Goal: Use online tool/utility: Utilize a website feature to perform a specific function

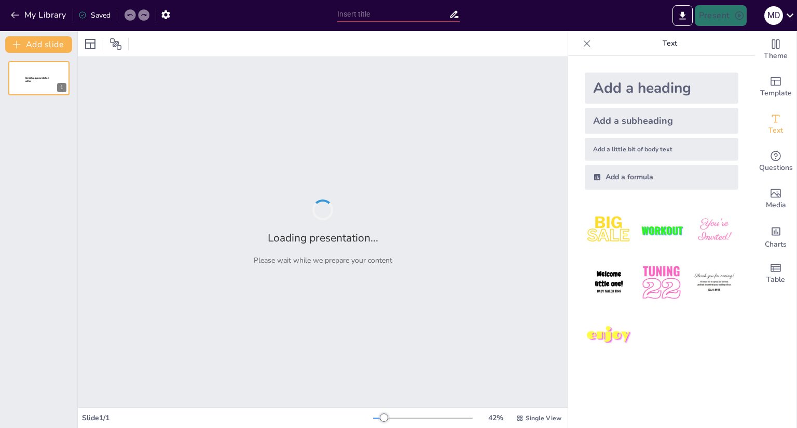
type input "Imported Manual-para-OceanBase.pptx"
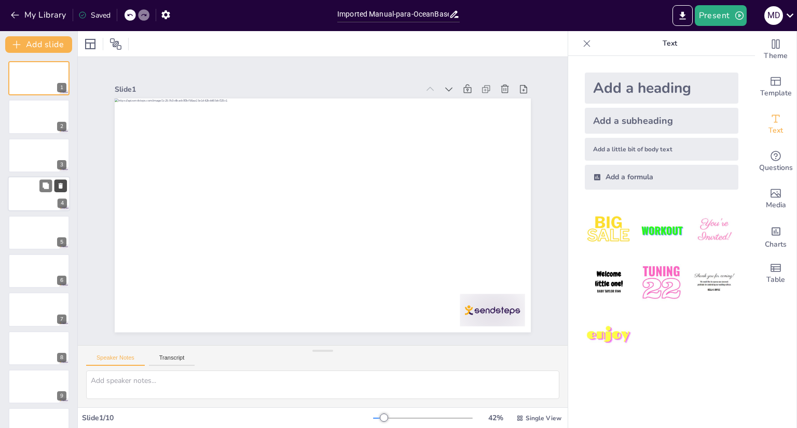
click at [63, 188] on icon at bounding box center [60, 186] width 7 height 7
click at [52, 231] on div at bounding box center [39, 232] width 62 height 35
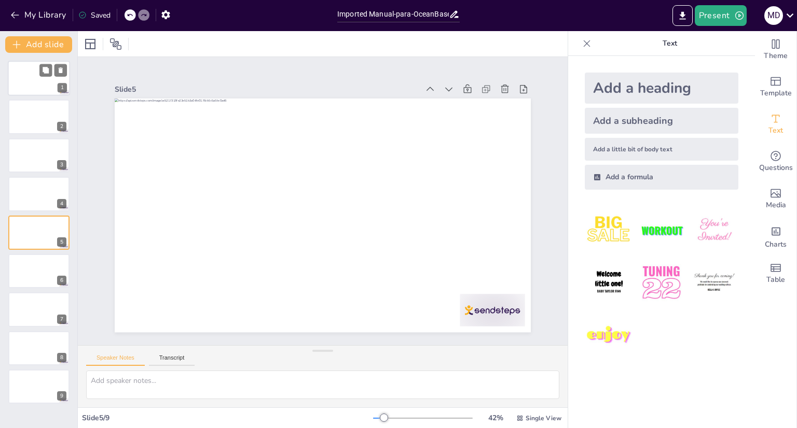
click at [30, 80] on div at bounding box center [39, 78] width 62 height 35
click at [164, 9] on icon "button" at bounding box center [165, 14] width 11 height 11
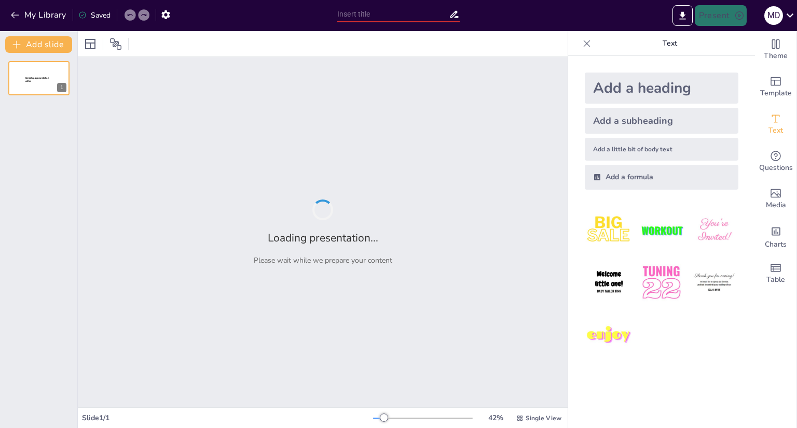
type input "Imported Manual-para-OceanBase.pptx"
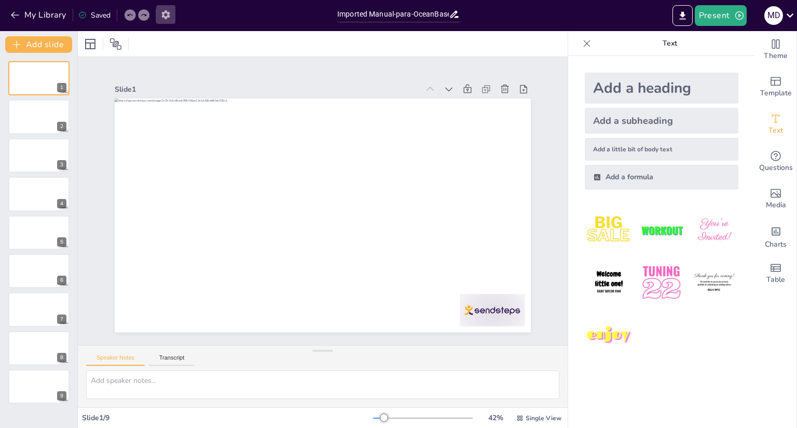
click at [164, 16] on icon "button" at bounding box center [165, 14] width 11 height 11
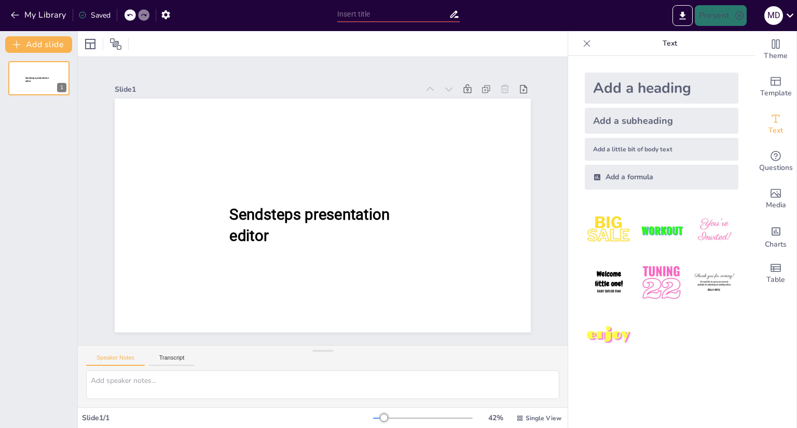
type input "Imported Manual-para-OceanBase.pptx"
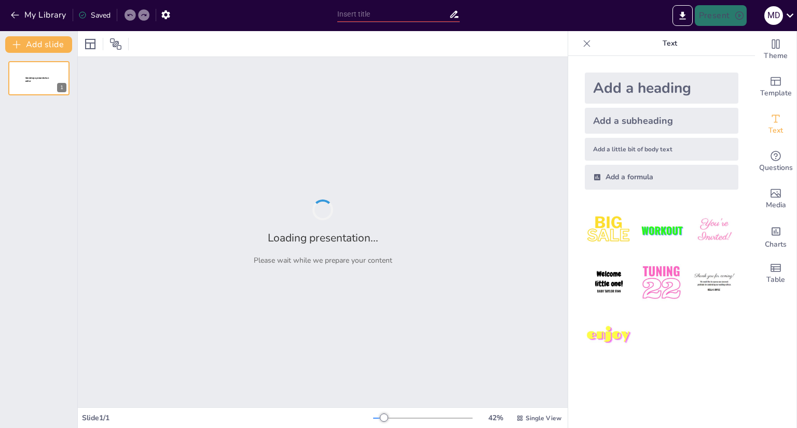
type input "OceanBase: Diseño y Operación de Bases de Datos Distribuidas"
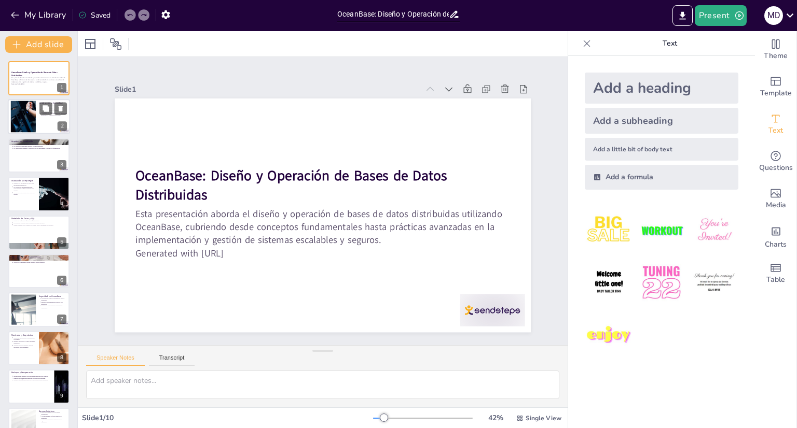
click at [34, 116] on div at bounding box center [23, 117] width 58 height 32
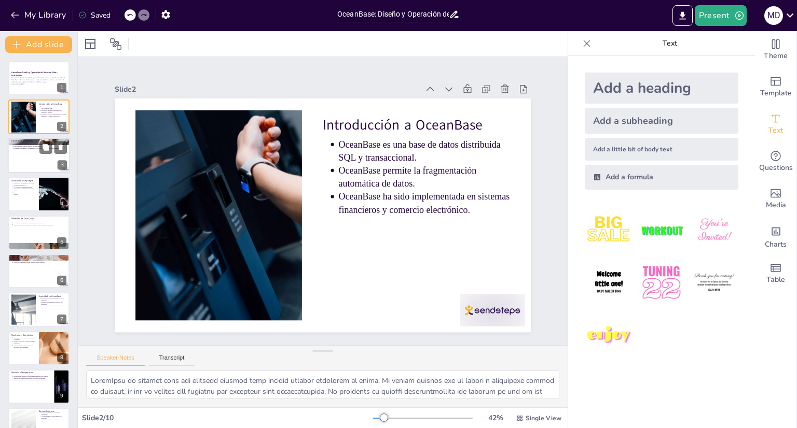
click at [29, 153] on div at bounding box center [39, 155] width 62 height 35
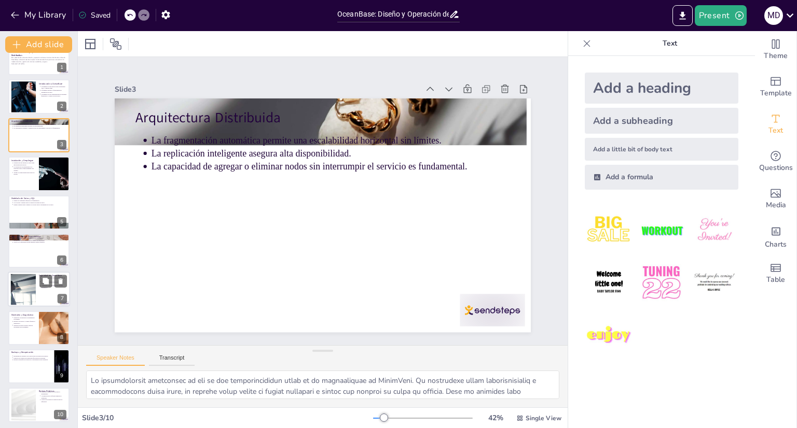
scroll to position [23, 0]
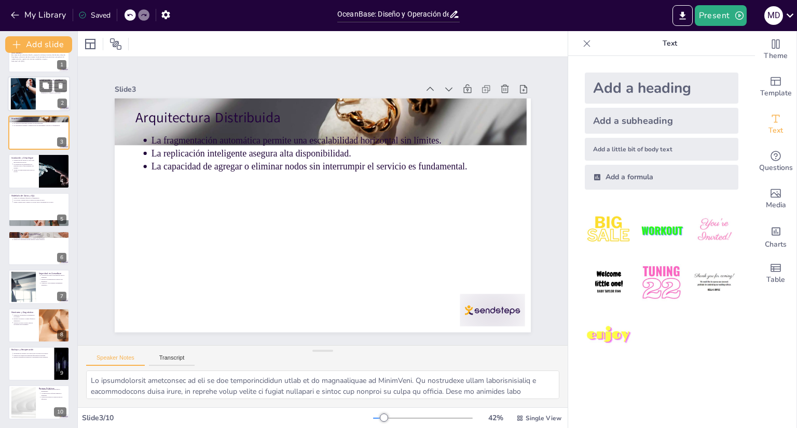
click at [52, 101] on div at bounding box center [39, 94] width 62 height 35
type textarea "LoremIpsu do sitamet cons adi elitsedd eiusmod temp incidid utlabor etdolorem a…"
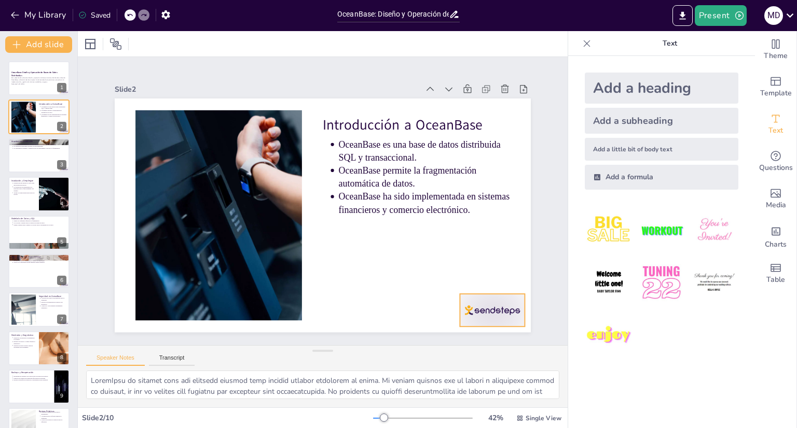
click at [248, 60] on div at bounding box center [212, 32] width 73 height 56
click at [191, 328] on icon at bounding box center [184, 334] width 13 height 12
click at [36, 64] on div at bounding box center [39, 78] width 62 height 35
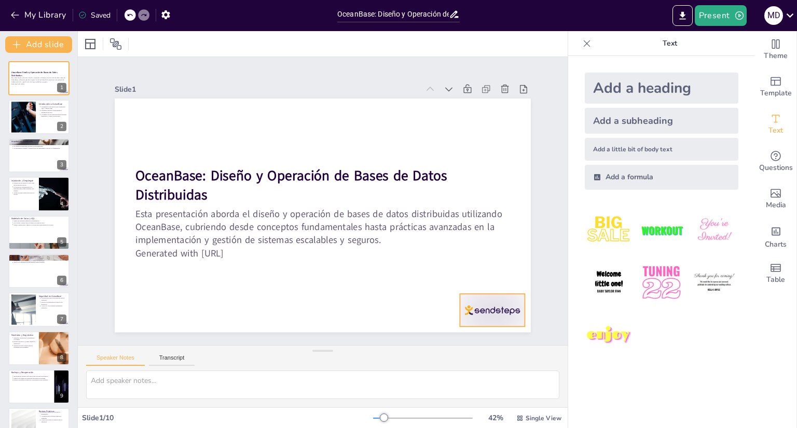
click at [161, 289] on div at bounding box center [127, 254] width 67 height 70
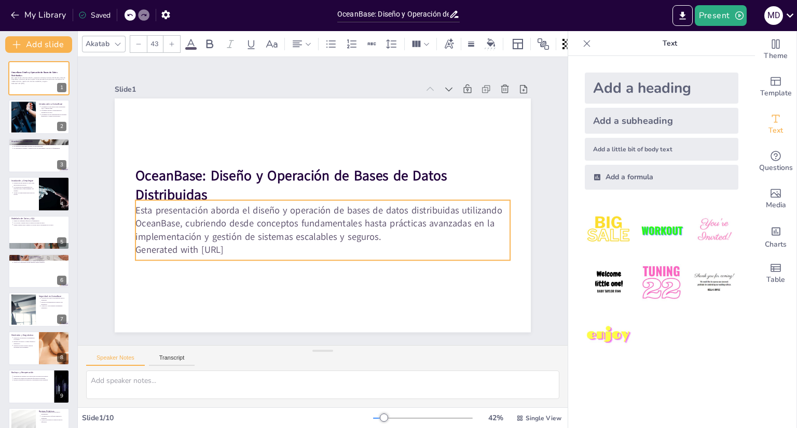
click at [336, 214] on p "Esta presentación aborda el diseño y operación de bases de datos distribuidas u…" at bounding box center [316, 179] width 368 height 153
click at [245, 242] on p "Generated with [URL]" at bounding box center [286, 168] width 260 height 287
click at [325, 245] on p "Generated with [URL]" at bounding box center [370, 191] width 91 height 369
click at [365, 245] on p "Generated with [URL]" at bounding box center [371, 201] width 13 height 375
click at [249, 245] on p "Generated with [URL]" at bounding box center [362, 230] width 230 height 311
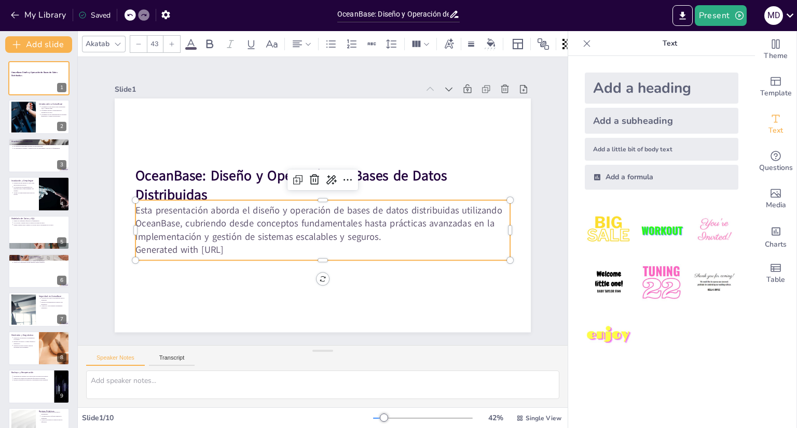
click at [249, 245] on p "Generated with [URL]" at bounding box center [283, 172] width 231 height 311
click at [249, 245] on p "Generated with [URL]" at bounding box center [280, 226] width 199 height 330
click at [249, 245] on p "Generated with [URL]" at bounding box center [347, 243] width 330 height 199
click at [249, 239] on p "Generated with [URL]" at bounding box center [303, 157] width 348 height 164
click at [249, 245] on p "Generated with [URL]" at bounding box center [338, 248] width 360 height 128
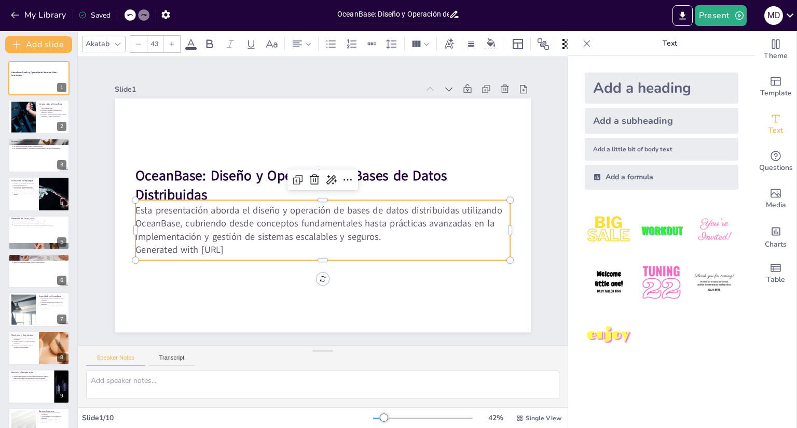
click at [249, 245] on p "Generated with [URL]" at bounding box center [359, 233] width 260 height 287
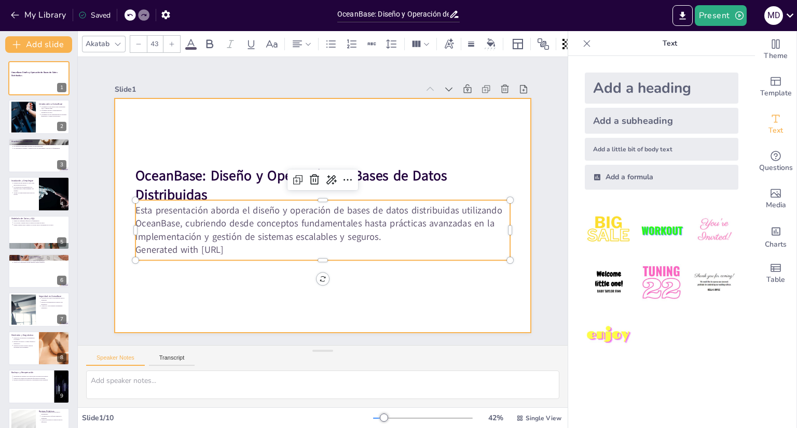
click at [314, 266] on div at bounding box center [315, 213] width 477 height 411
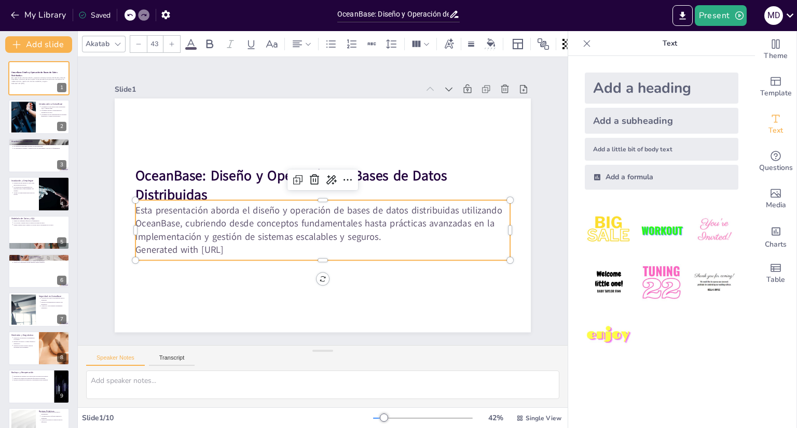
click at [252, 246] on p "Generated with [URL]" at bounding box center [308, 248] width 360 height 128
click at [247, 243] on p "Generated with [URL]" at bounding box center [362, 230] width 231 height 311
click at [244, 244] on p "Generated with [URL]" at bounding box center [355, 165] width 287 height 260
click at [244, 244] on p "Generated with [URL]" at bounding box center [280, 176] width 199 height 331
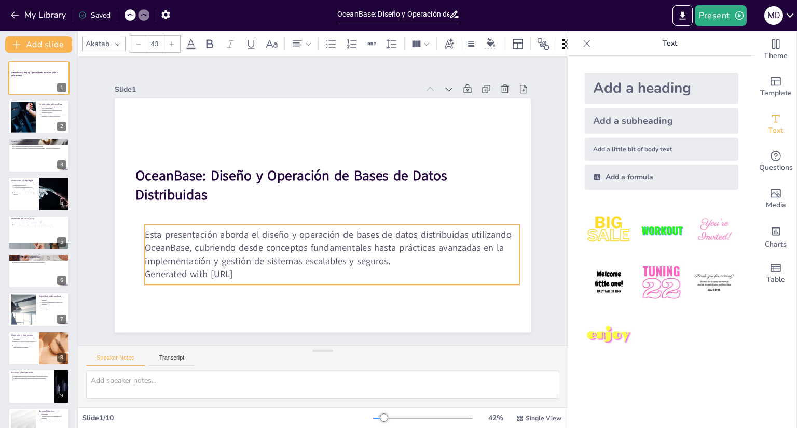
drag, startPoint x: 244, startPoint y: 244, endPoint x: 278, endPoint y: 273, distance: 44.9
click at [278, 273] on p "Generated with [URL]" at bounding box center [252, 180] width 164 height 348
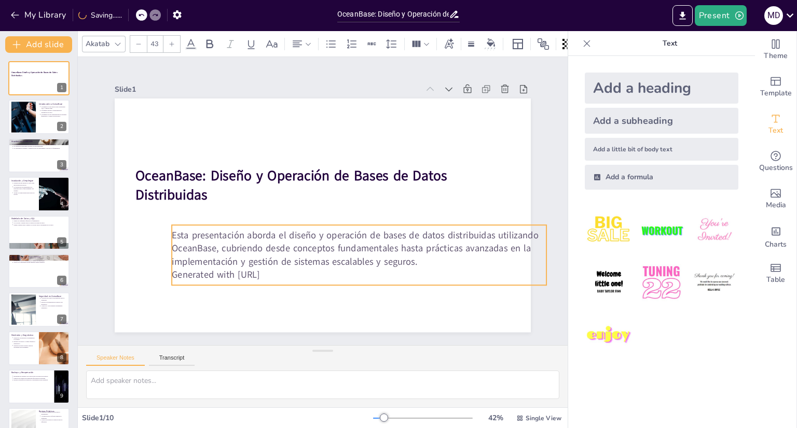
click at [390, 270] on p "Generated with [URL]" at bounding box center [396, 165] width 13 height 375
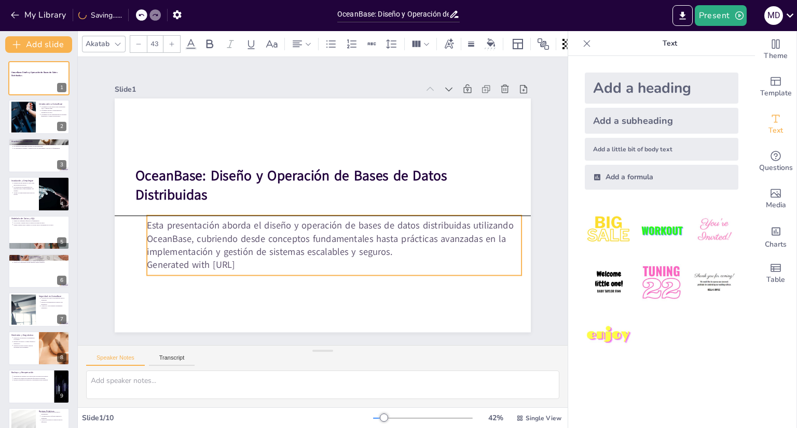
drag, startPoint x: 278, startPoint y: 272, endPoint x: 253, endPoint y: 264, distance: 26.1
click at [253, 220] on p "Generated with [URL]" at bounding box center [338, 138] width 348 height 164
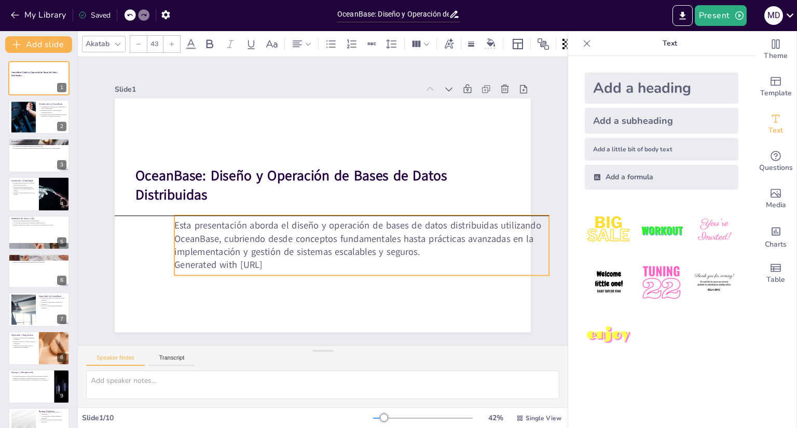
drag, startPoint x: 141, startPoint y: 223, endPoint x: 168, endPoint y: 221, distance: 27.0
click at [168, 206] on p "Esta presentación aborda el diseño y operación de bases de datos distribuidas u…" at bounding box center [280, 168] width 377 height 78
click at [187, 224] on p "Esta presentación aborda el diseño y operación de bases de datos distribuidas u…" at bounding box center [371, 225] width 368 height 153
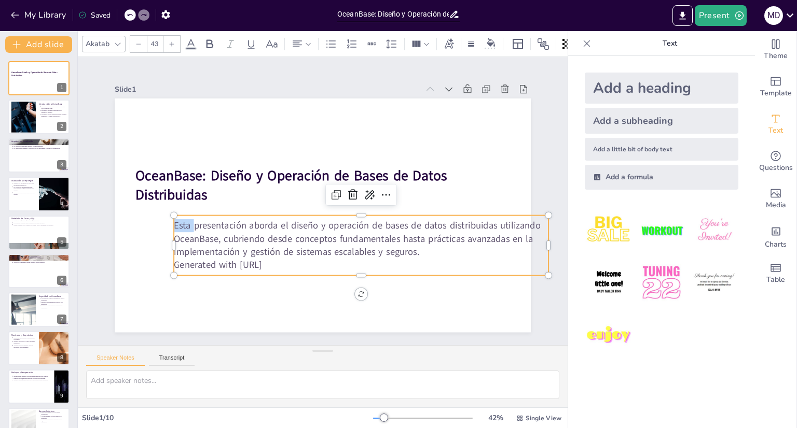
click at [176, 224] on p "Esta presentación aborda el diseño y operación de bases de datos distribuidas u…" at bounding box center [314, 148] width 326 height 252
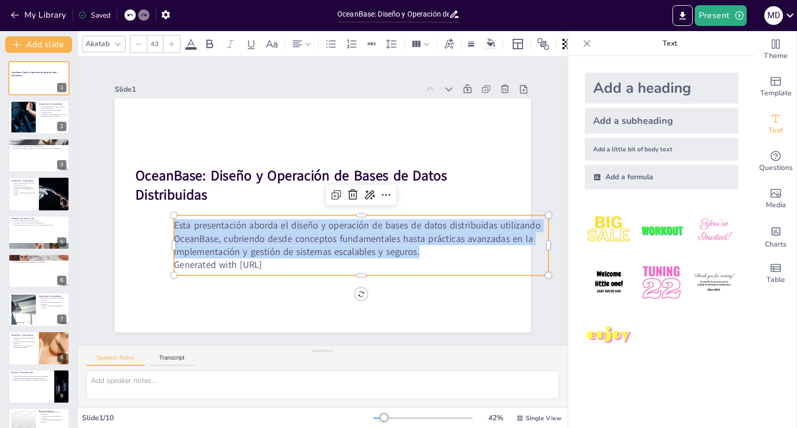
click at [177, 224] on p "Esta presentación aborda el diseño y operación de bases de datos distribuidas u…" at bounding box center [274, 177] width 368 height 153
click at [250, 224] on p "Esta presentación aborda el diseño y operación de bases de datos distribuidas u…" at bounding box center [289, 243] width 78 height 377
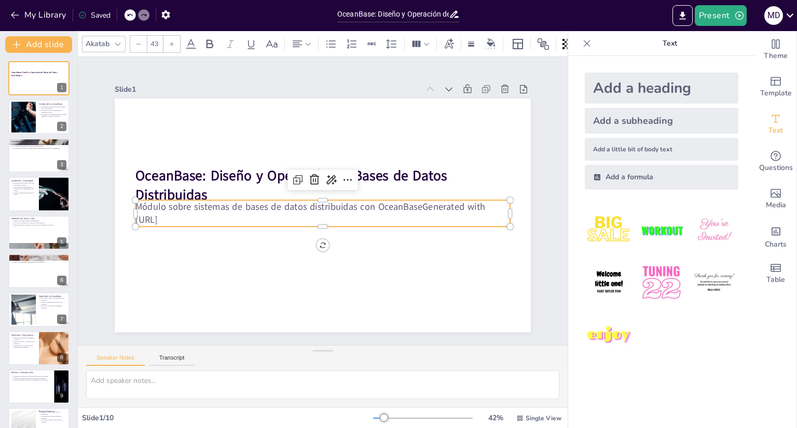
click at [297, 214] on p "Módulo sobre sistemas de bases de datos distribuidas con OceanBaseGenerated wit…" at bounding box center [310, 201] width 26 height 375
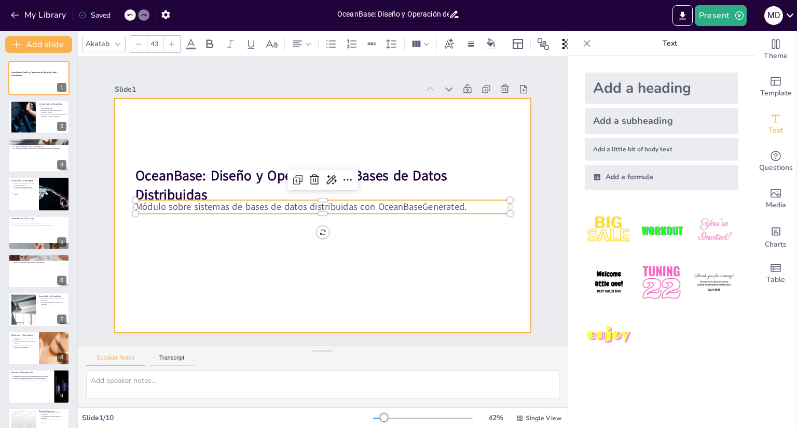
click at [444, 243] on div at bounding box center [315, 213] width 477 height 411
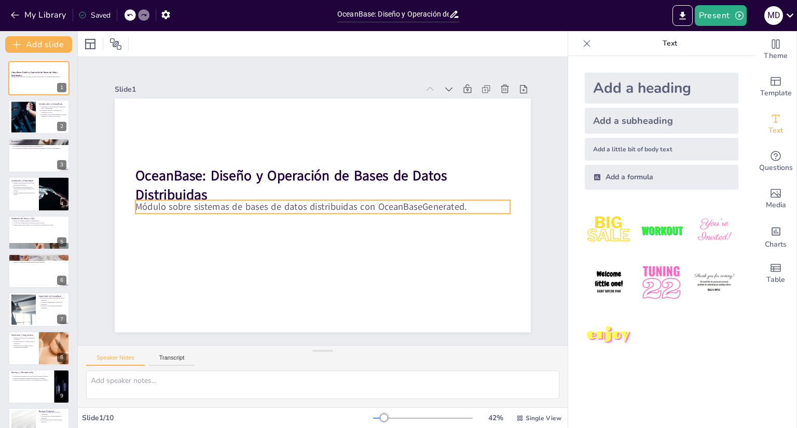
click at [402, 204] on p "Módulo sobre sistemas de bases de datos distribuidas con OceanBaseGenerated." at bounding box center [318, 198] width 231 height 311
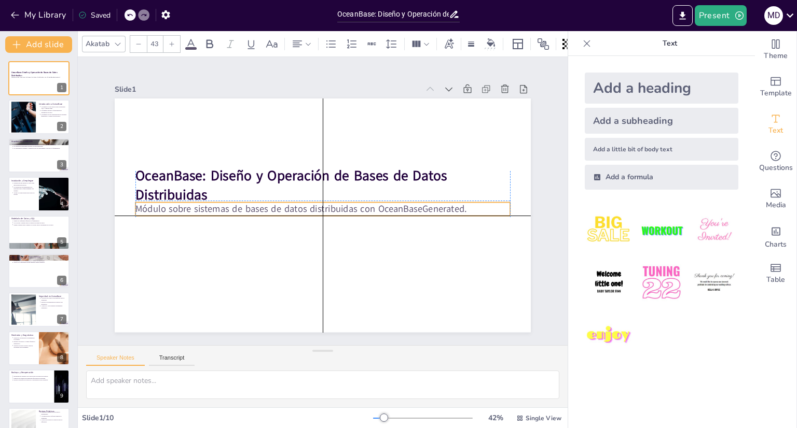
click at [404, 204] on p "Módulo sobre sistemas de bases de datos distribuidas con OceanBaseGenerated." at bounding box center [317, 195] width 260 height 287
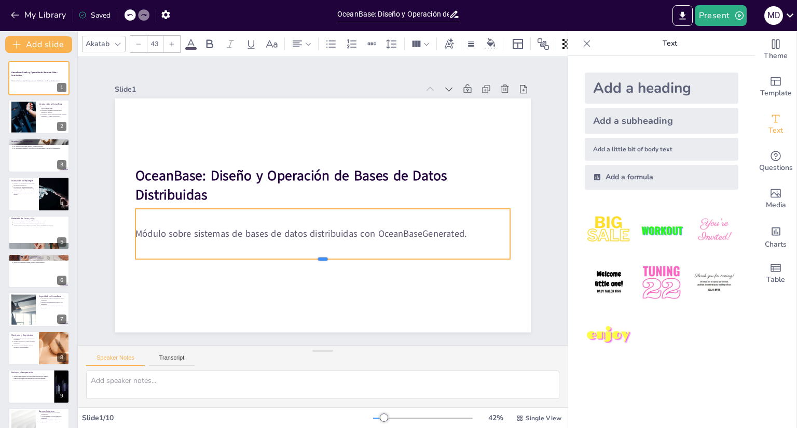
drag, startPoint x: 316, startPoint y: 219, endPoint x: 314, endPoint y: 258, distance: 38.5
click at [314, 258] on div at bounding box center [376, 170] width 195 height 328
click at [236, 204] on div at bounding box center [325, 204] width 257 height 284
click at [521, 131] on div "Slide 1 OceanBase: Diseño y Operación de Bases de Datos Distribuidas Módulo sob…" at bounding box center [322, 201] width 397 height 532
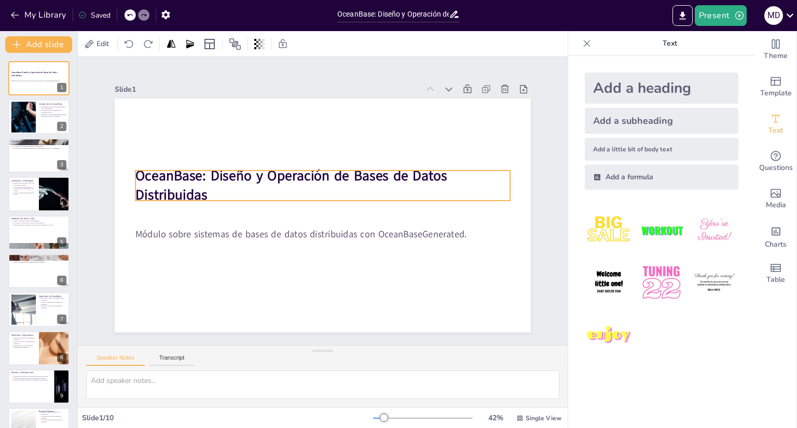
click at [209, 167] on strong "OceanBase: Diseño y Operación de Bases de Datos Distribuidas" at bounding box center [360, 206] width 302 height 133
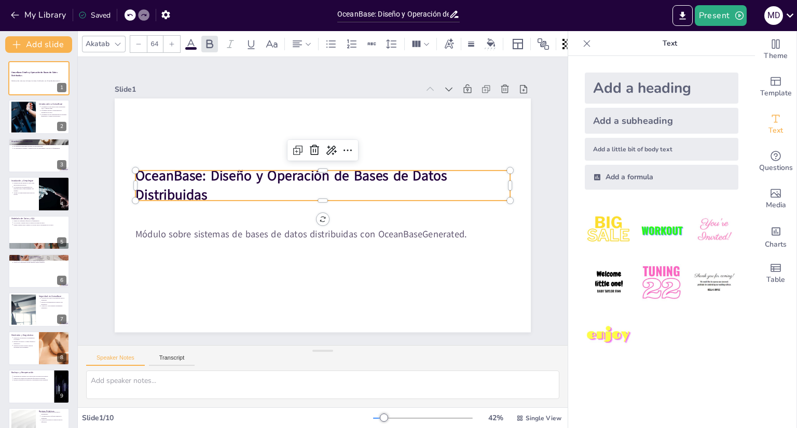
click at [312, 170] on strong "OceanBase: Diseño y Operación de Bases de Datos Distribuidas" at bounding box center [354, 174] width 84 height 313
click at [265, 170] on strong "OceanBase: Diseño y Operación de Bases de Datos Distribuidas" at bounding box center [324, 241] width 189 height 280
click at [267, 169] on strong "OceanBase: Diseño y Operación de Bases de Datos Distribuidas" at bounding box center [360, 206] width 302 height 133
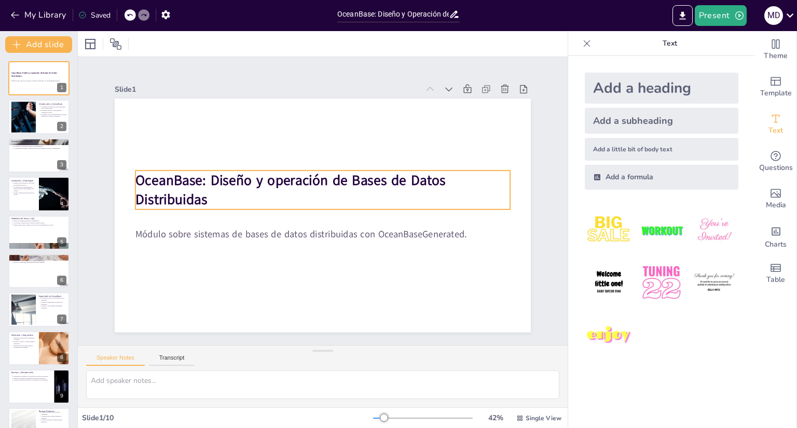
click at [308, 185] on strong "OceanBase: Diseño y operación de Bases de Datos Distribuidas" at bounding box center [349, 172] width 83 height 311
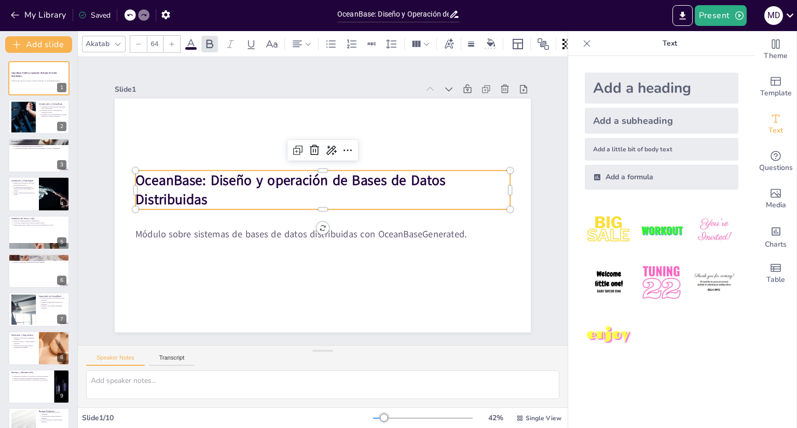
click at [333, 167] on div at bounding box center [357, 197] width 48 height 373
click at [119, 41] on icon at bounding box center [118, 44] width 8 height 8
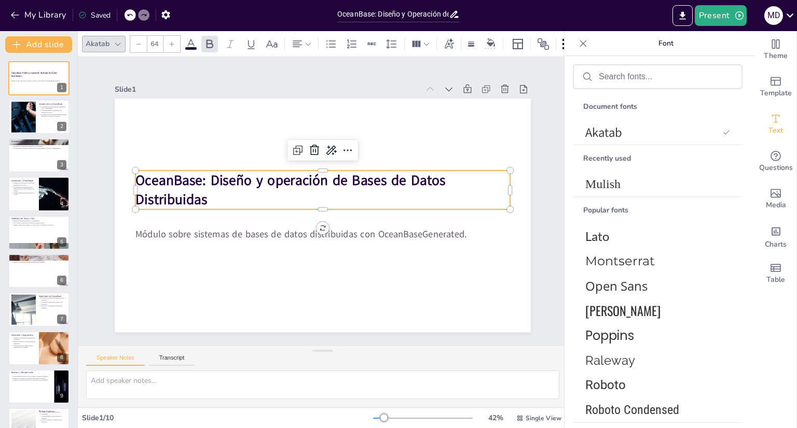
click at [118, 43] on icon at bounding box center [118, 44] width 6 height 3
click at [604, 77] on input "text" at bounding box center [666, 76] width 134 height 9
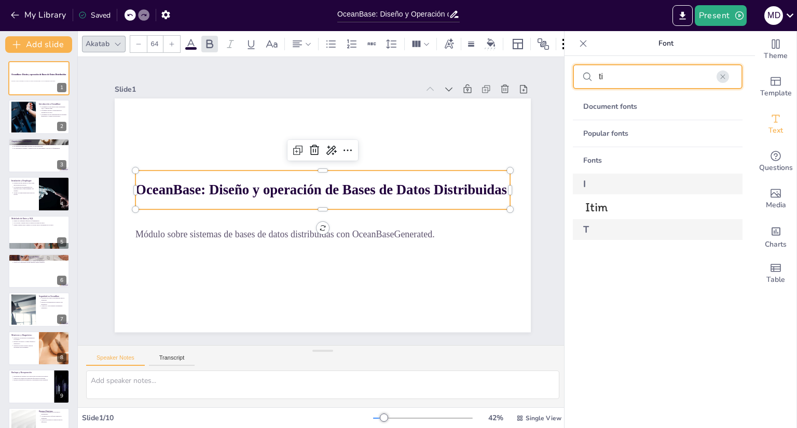
type input "t"
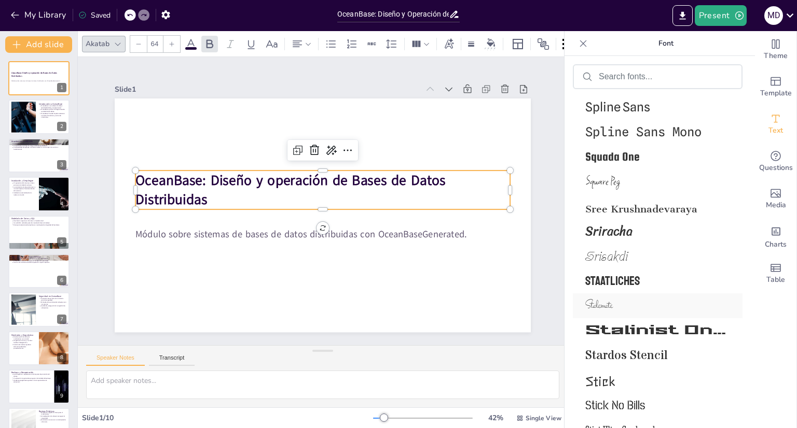
scroll to position [43679, 0]
